Goal: Transaction & Acquisition: Purchase product/service

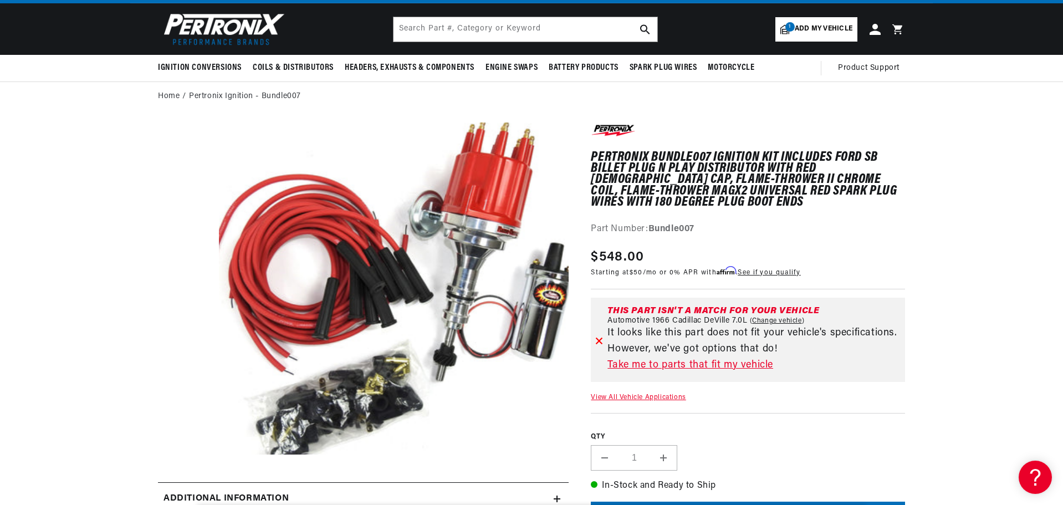
scroll to position [111, 0]
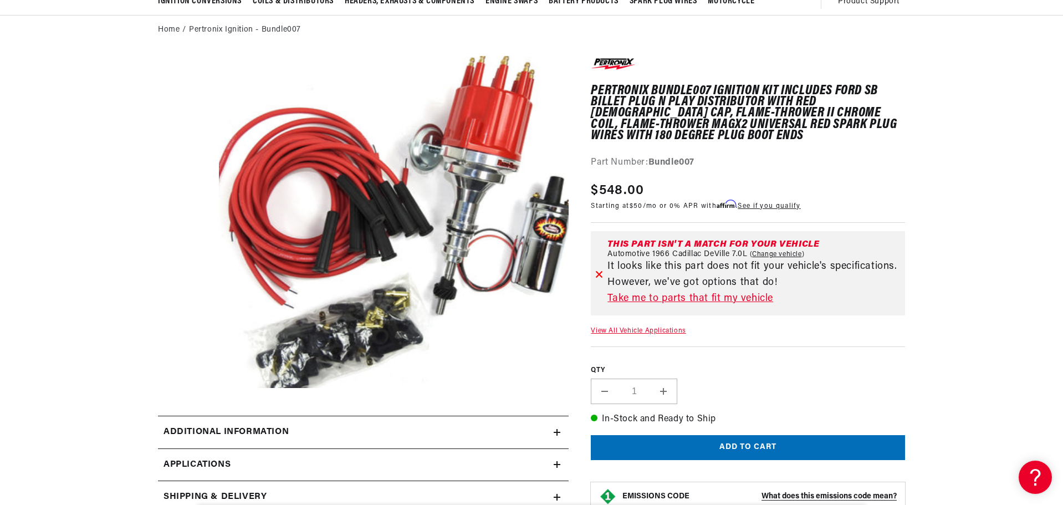
click at [781, 255] on link "Change vehicle" at bounding box center [777, 254] width 55 height 9
select select "1966"
select select "Cadillac"
select select "DeVille"
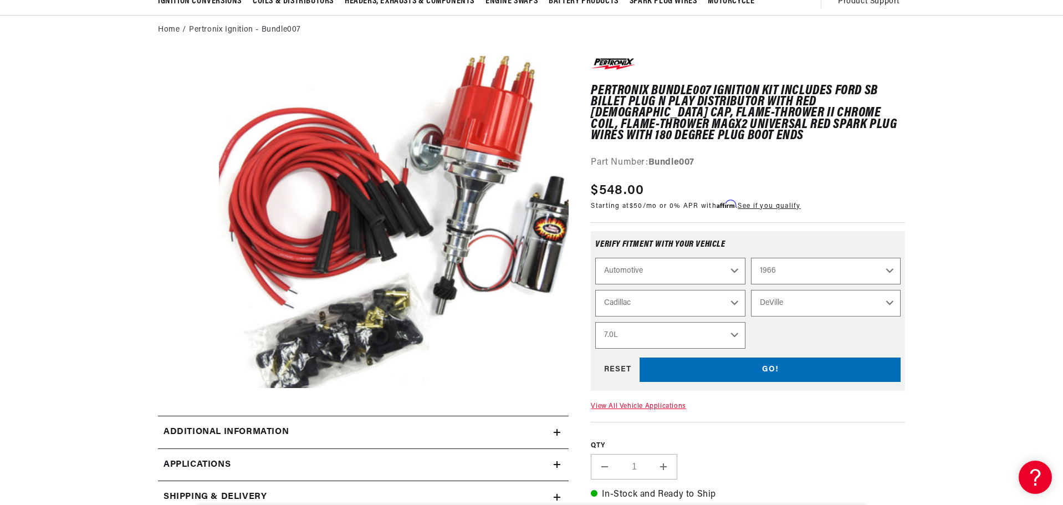
click at [734, 265] on select "Automotive Agricultural Industrial Marine Motorcycle" at bounding box center [670, 271] width 150 height 27
click at [595, 258] on select "Automotive Agricultural Industrial Marine Motorcycle" at bounding box center [670, 271] width 150 height 27
click at [884, 270] on select "2026 2025 2024 2023 2022 2021 2020 2019 2018 2017 2016 2015 2014 2013 2012 2011…" at bounding box center [826, 271] width 150 height 27
click at [751, 258] on select "2026 2025 2024 2023 2022 2021 2020 2019 2018 2017 2016 2015 2014 2013 2012 2011…" at bounding box center [826, 271] width 150 height 27
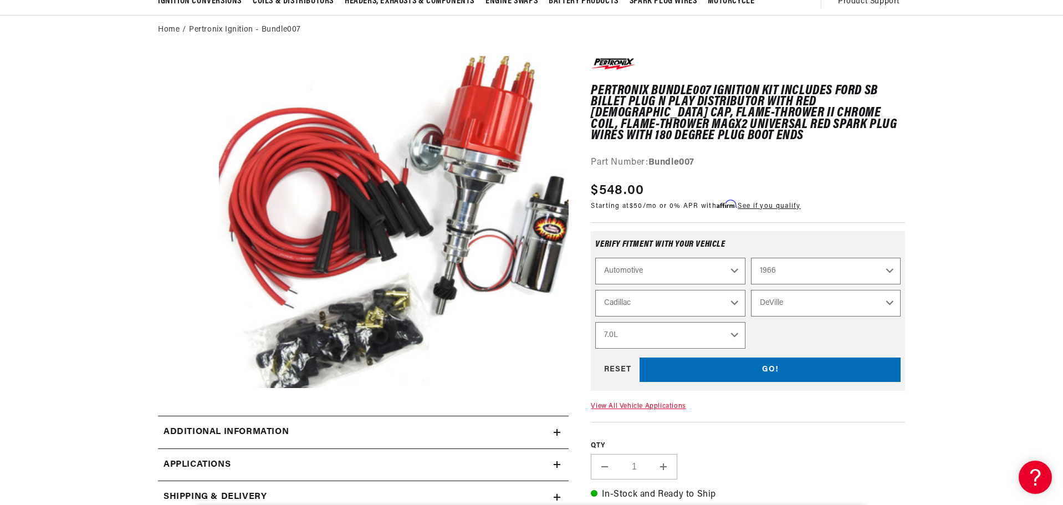
select select "1979"
select select "Engine"
click at [734, 298] on select "Alfa Romeo American Motors Audi Avanti BMW Buick Cadillac Checker Chevrolet Chr…" at bounding box center [670, 303] width 150 height 27
click at [595, 290] on select "Alfa Romeo American Motors Audi Avanti BMW Buick Cadillac Checker Chevrolet Chr…" at bounding box center [670, 303] width 150 height 27
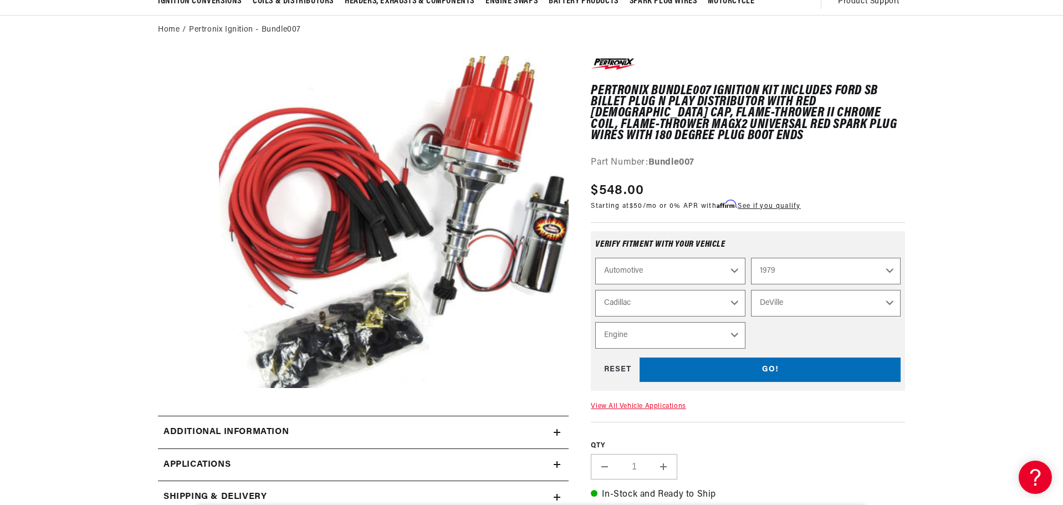
select select "Ford"
click at [850, 298] on select "Model Bronco E-100 Econoline E-100 Econoline Club Wagon E-150 Econoline E-150 E…" at bounding box center [826, 303] width 150 height 27
select select "F-250"
click at [751, 290] on select "Model Bronco E-100 Econoline E-100 Econoline Club Wagon E-150 Econoline E-150 E…" at bounding box center [826, 303] width 150 height 27
select select "F-250"
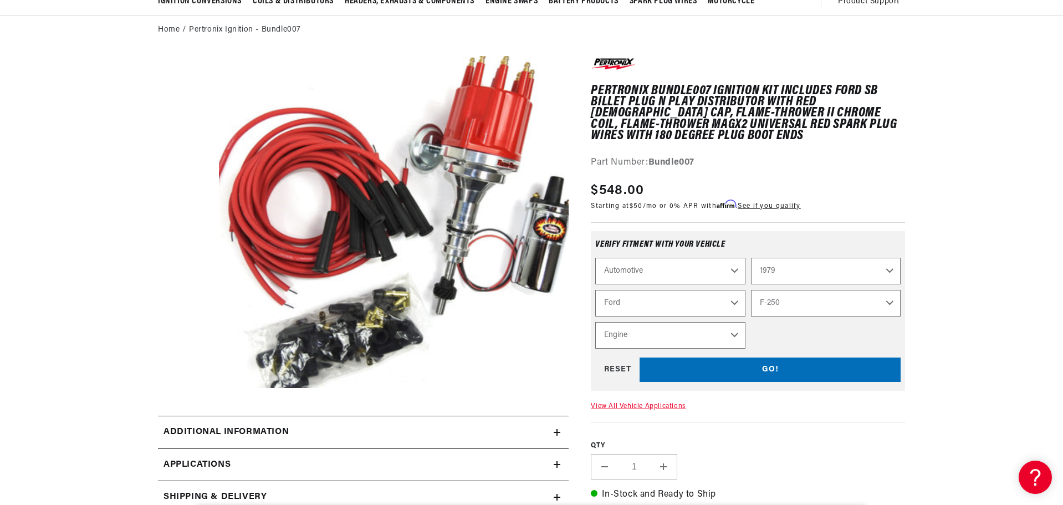
click at [728, 331] on select "Engine 4.9L 5.0L 5.8L 6.6L 7.5L" at bounding box center [670, 335] width 150 height 27
click at [595, 322] on select "Engine 4.9L 5.0L 5.8L 6.6L 7.5L" at bounding box center [670, 335] width 150 height 27
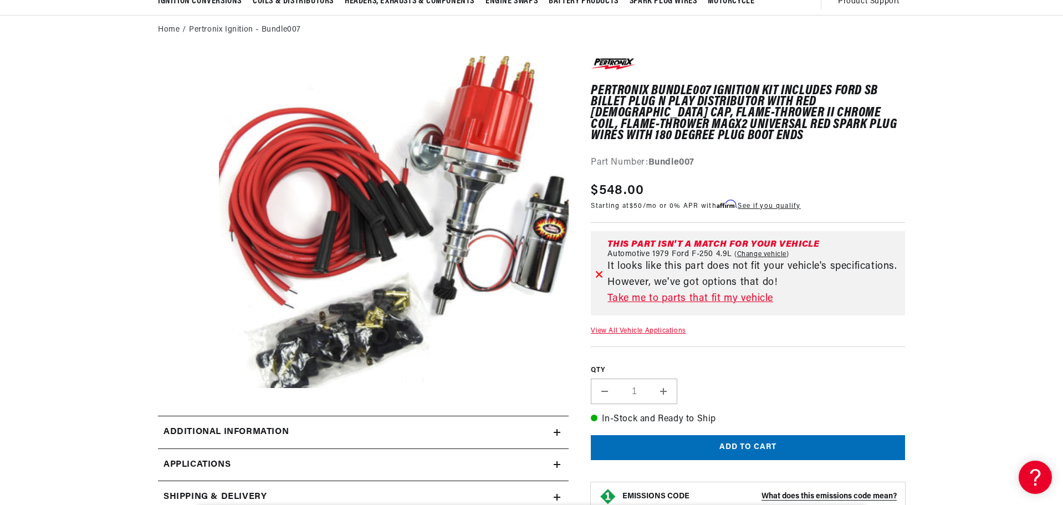
scroll to position [0, 336]
click at [734, 301] on link "Take me to parts that fit my vehicle" at bounding box center [753, 299] width 293 height 16
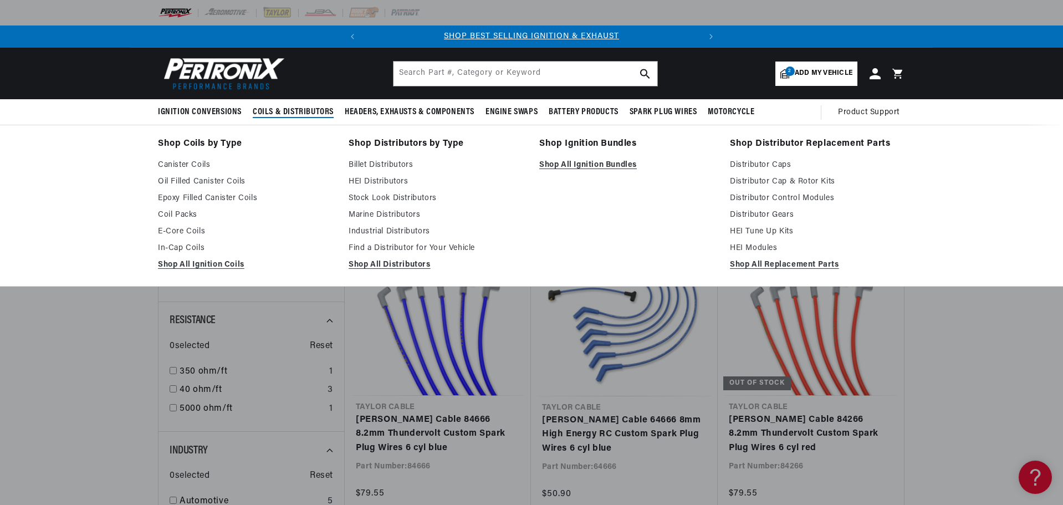
click at [280, 112] on span "Coils & Distributors" at bounding box center [293, 112] width 81 height 12
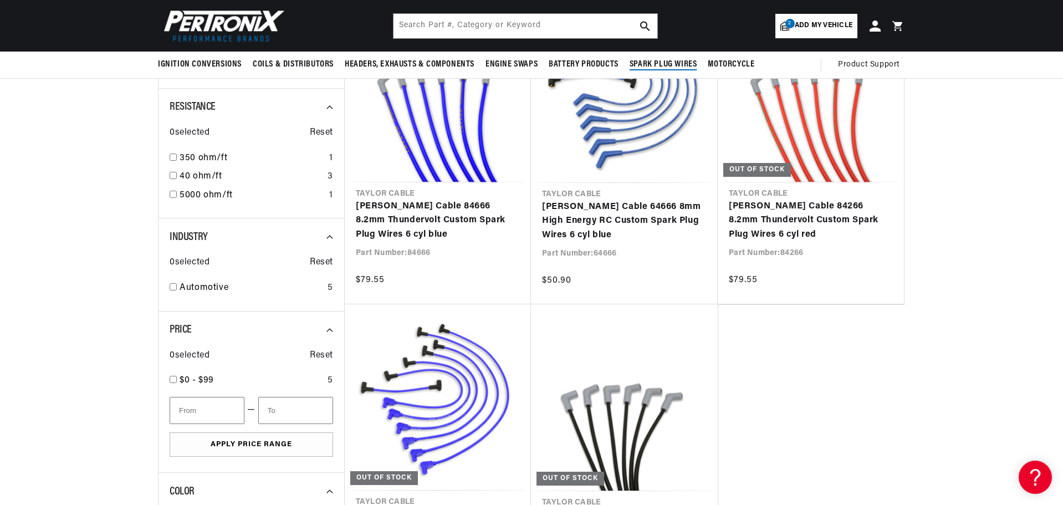
scroll to position [111, 0]
